Goal: Find contact information: Find contact information

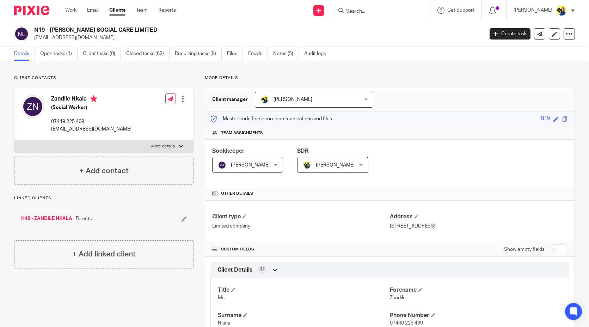
scroll to position [548, 0]
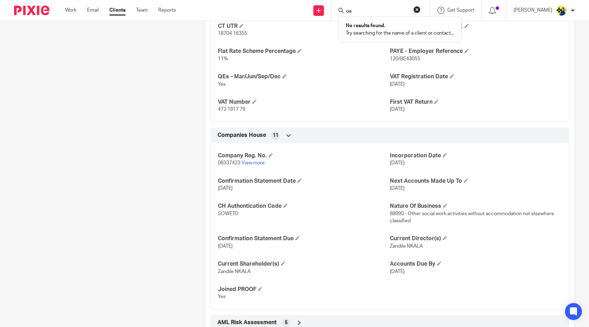
type input "o"
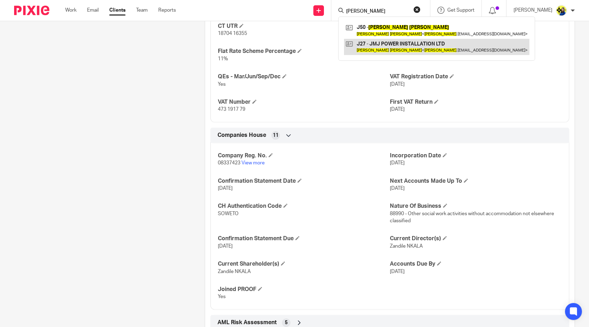
type input "joel jones"
click at [419, 45] on link at bounding box center [436, 47] width 185 height 16
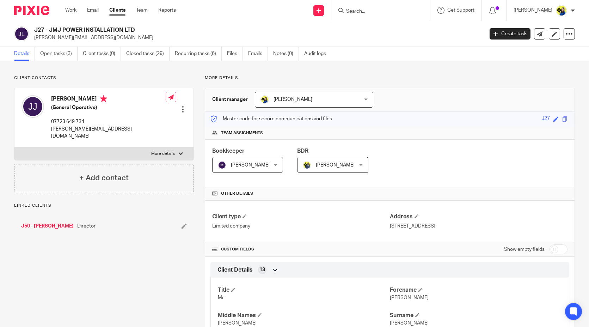
drag, startPoint x: 0, startPoint y: 0, endPoint x: 33, endPoint y: 42, distance: 53.9
click at [33, 42] on div "J27 - JMJ POWER INSTALLATION LTD joel.jones99.jj76@gmail.com Create task Update…" at bounding box center [294, 34] width 589 height 26
copy p "joel.jones99.jj76@gmail.co"
drag, startPoint x: 92, startPoint y: 123, endPoint x: 52, endPoint y: 125, distance: 39.5
click at [52, 125] on div "Joel Jones (General Operative) 07723 649 734 joel.jones99.jj76@gmail.com" at bounding box center [108, 117] width 115 height 44
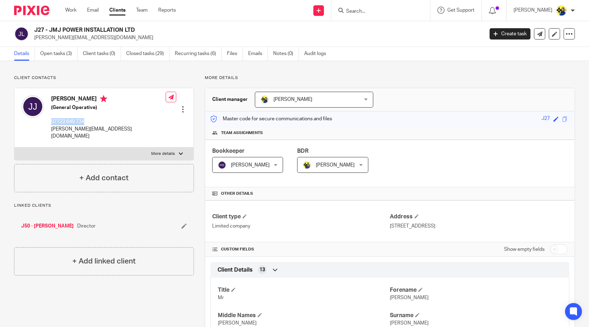
drag, startPoint x: 50, startPoint y: 121, endPoint x: 87, endPoint y: 119, distance: 37.0
click at [87, 119] on div "Joel Jones (General Operative) 07723 649 734 joel.jones99.jj76@gmail.com" at bounding box center [93, 117] width 144 height 51
copy p "07723 649 734"
click at [407, 9] on input "Search" at bounding box center [376, 11] width 63 height 6
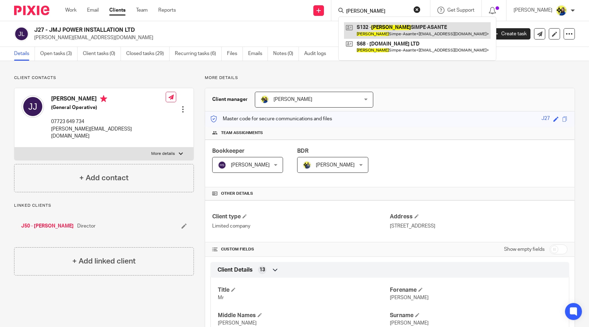
type input "carissa"
click at [436, 26] on link at bounding box center [417, 30] width 147 height 16
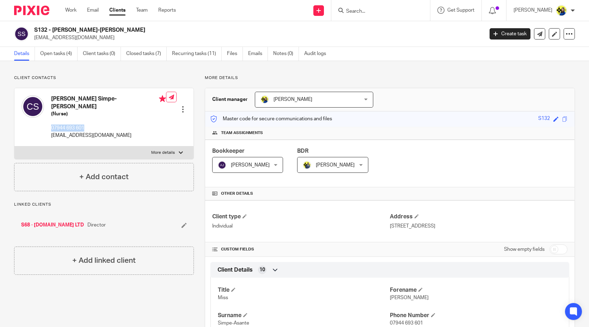
drag, startPoint x: 92, startPoint y: 120, endPoint x: 51, endPoint y: 122, distance: 41.3
click at [51, 124] on p "07944 693 601" at bounding box center [108, 127] width 115 height 7
copy p "07944 693 601"
click at [388, 11] on input "Search" at bounding box center [376, 11] width 63 height 6
click at [398, 12] on input "straw" at bounding box center [376, 11] width 63 height 6
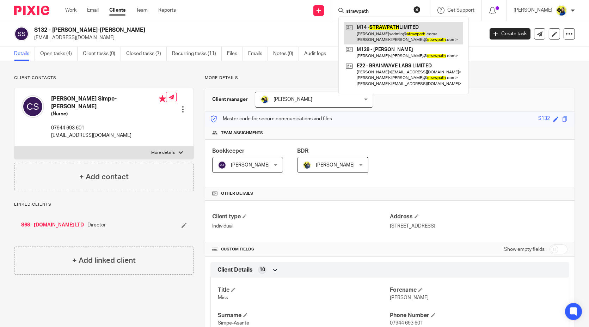
type input "strawpath"
click at [419, 36] on link at bounding box center [403, 33] width 119 height 22
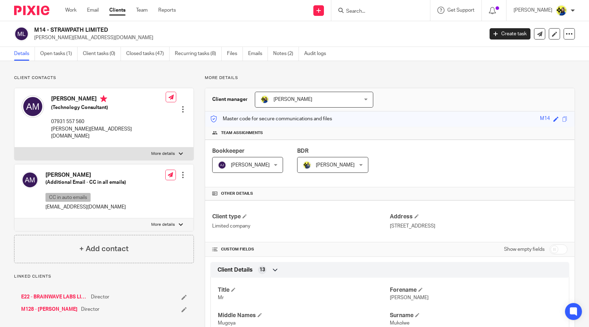
drag, startPoint x: 35, startPoint y: 30, endPoint x: 114, endPoint y: 31, distance: 79.6
click at [114, 31] on h2 "M14 - STRAWPATH LIMITED" at bounding box center [212, 29] width 356 height 7
copy h2 "M14 - STRAWPATH LIMITED"
click at [409, 11] on input "Search" at bounding box center [376, 11] width 63 height 6
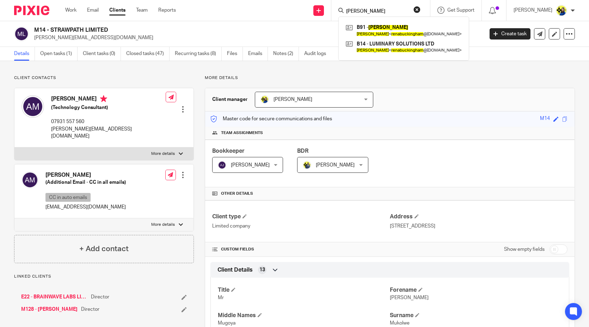
type input "rena buckingham"
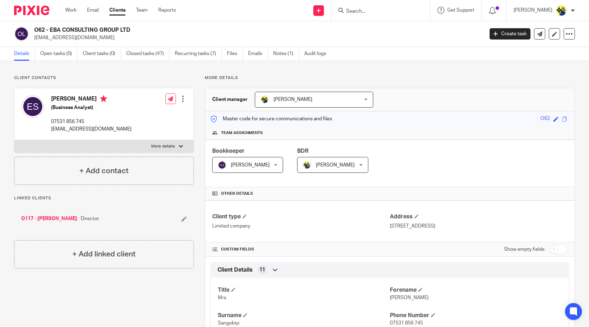
click at [408, 9] on input "Search" at bounding box center [376, 11] width 63 height 6
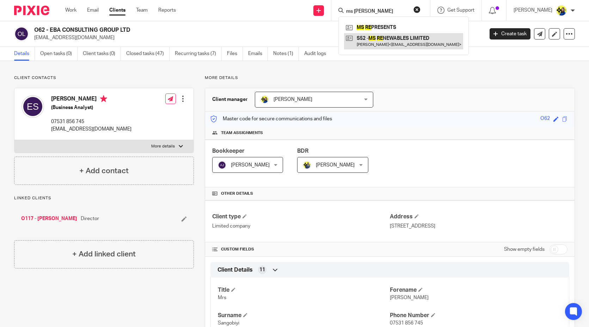
type input "ms [PERSON_NAME]"
click at [419, 39] on link at bounding box center [403, 41] width 119 height 16
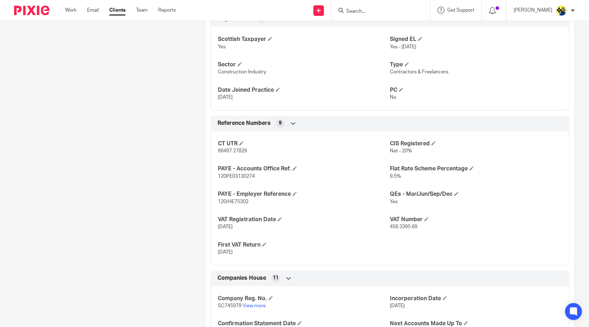
click at [189, 170] on div "Client contacts Mark Stanford (Electrical Commissioning Engineer) 07564 456 496…" at bounding box center [98, 57] width 191 height 827
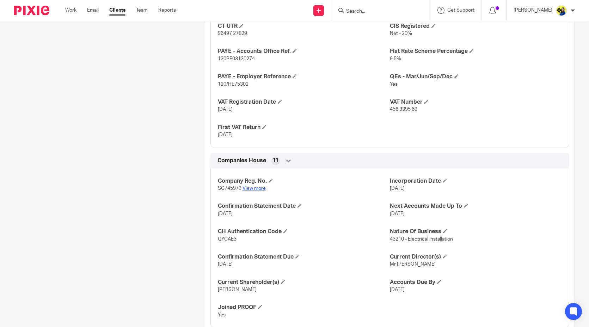
click at [252, 186] on link "View more" at bounding box center [253, 188] width 23 height 5
